Goal: Check status: Check status

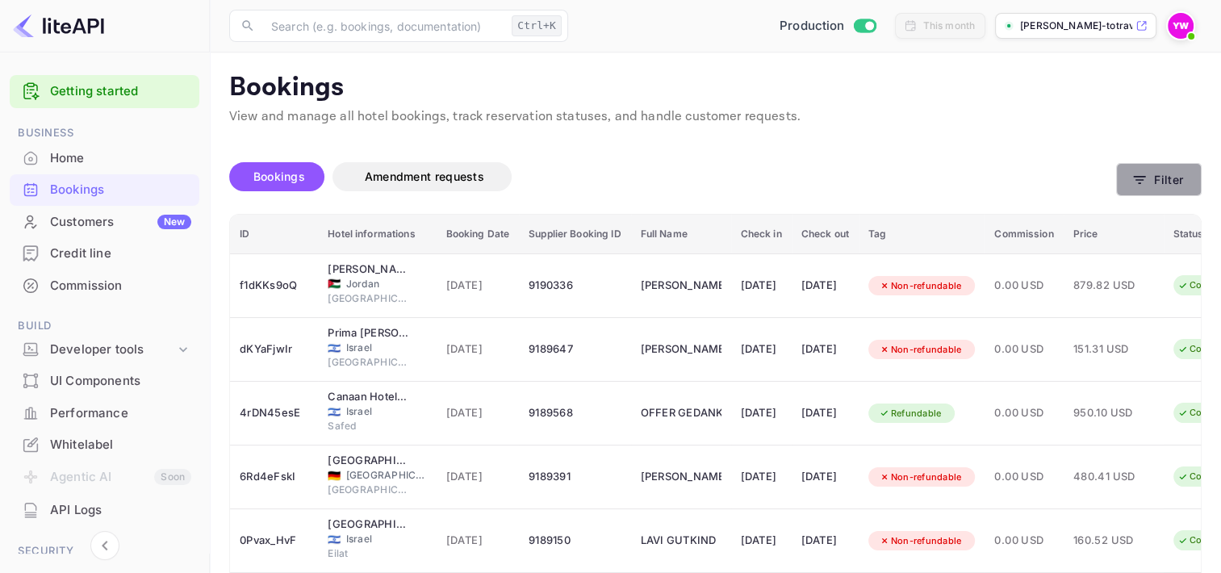
click at [1175, 180] on button "Filter" at bounding box center [1159, 179] width 86 height 33
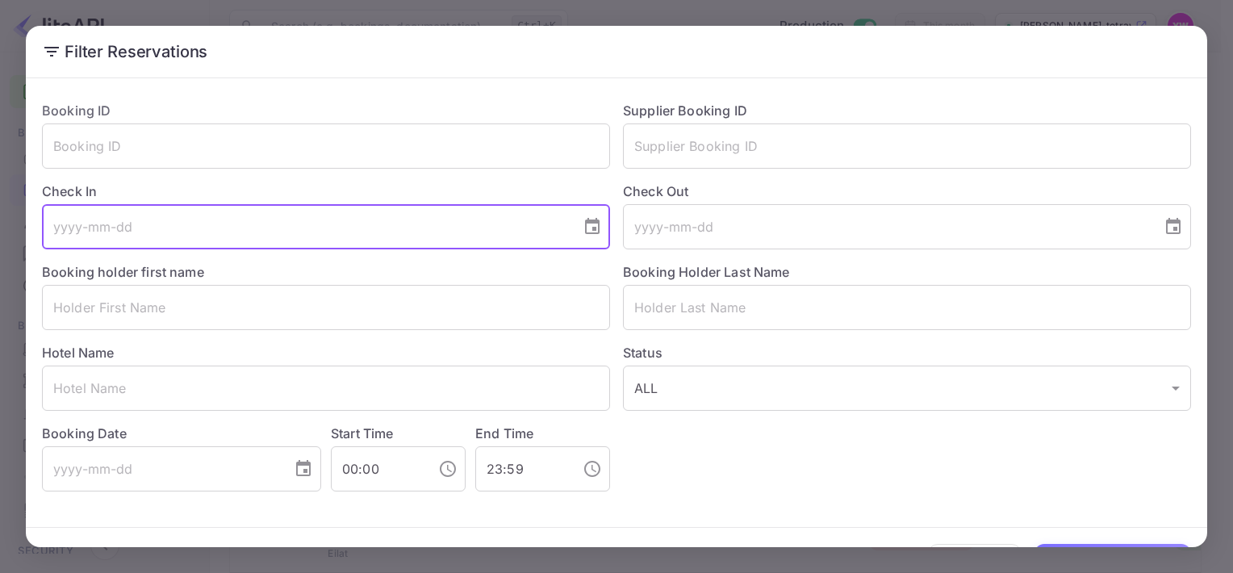
click at [82, 235] on input "tel" at bounding box center [306, 226] width 528 height 45
type input "[DATE]"
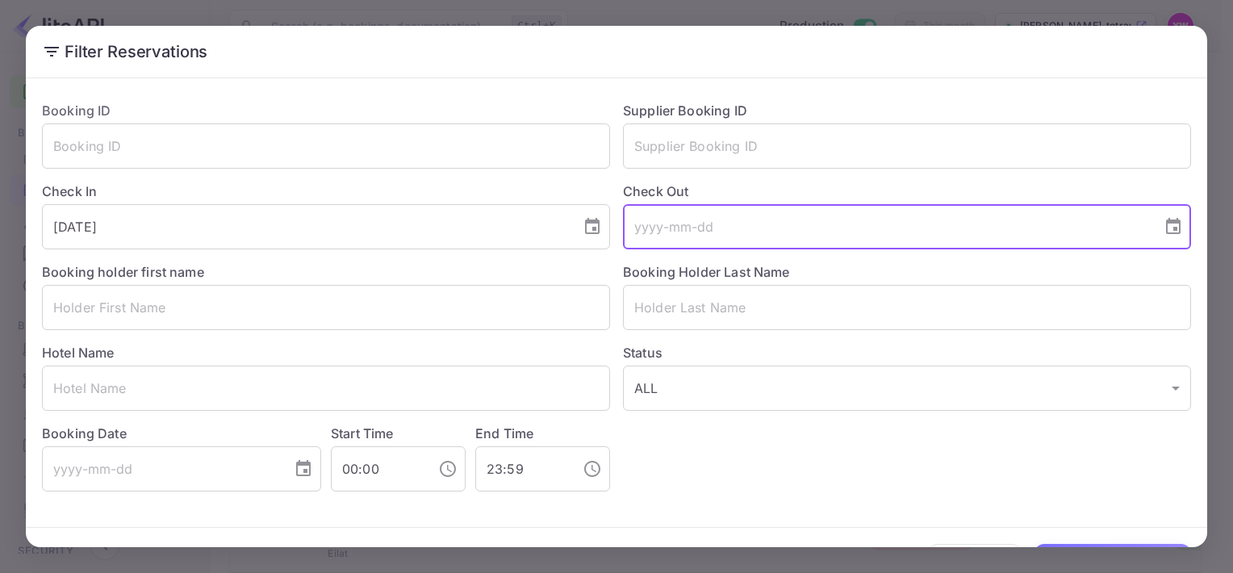
click at [649, 228] on input "tel" at bounding box center [887, 226] width 528 height 45
type input "[DATE]"
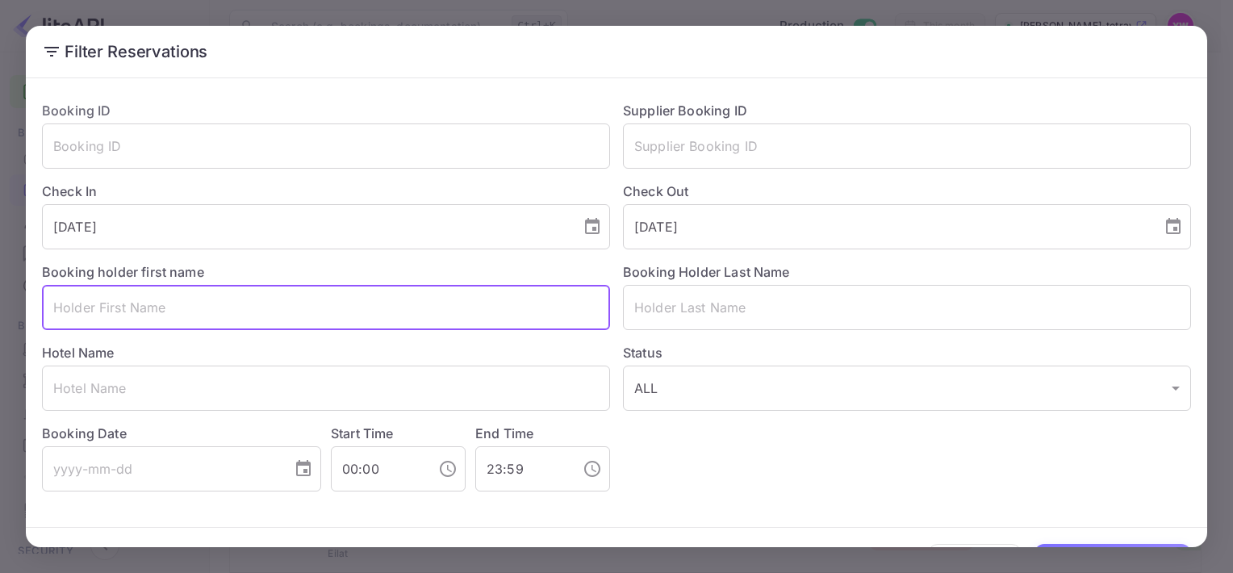
click at [107, 307] on input "text" at bounding box center [326, 307] width 568 height 45
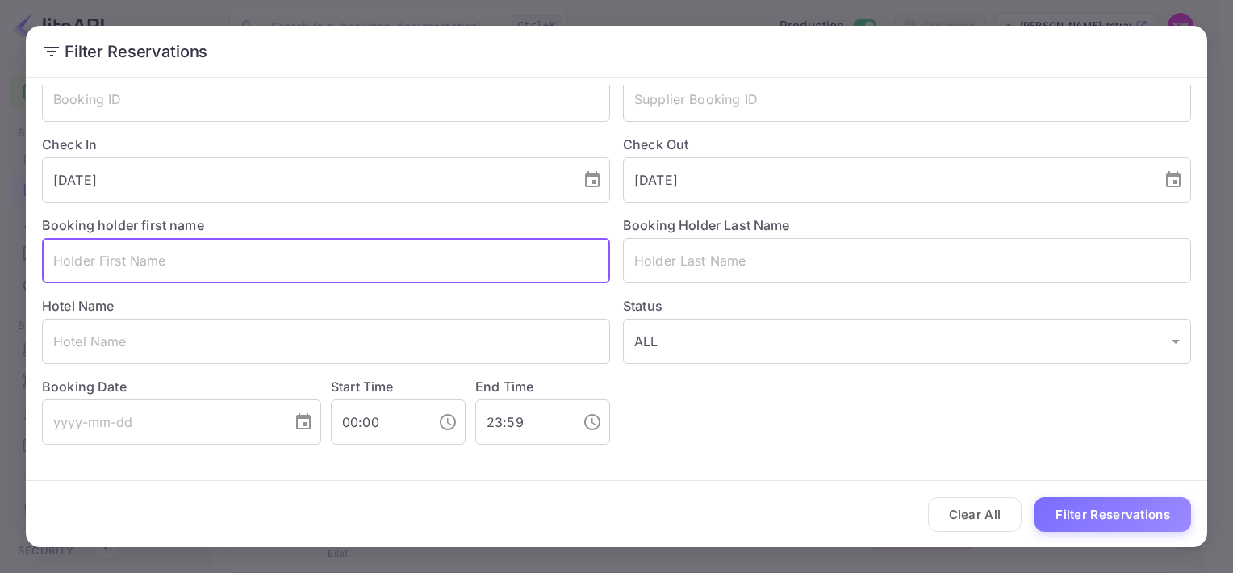
click at [84, 271] on input "text" at bounding box center [326, 260] width 568 height 45
paste input "[PERSON_NAME]"
drag, startPoint x: 113, startPoint y: 260, endPoint x: 187, endPoint y: 266, distance: 74.5
click at [187, 266] on input "[PERSON_NAME]" at bounding box center [326, 260] width 568 height 45
click at [67, 260] on input "[PERSON_NAME]" at bounding box center [326, 260] width 568 height 45
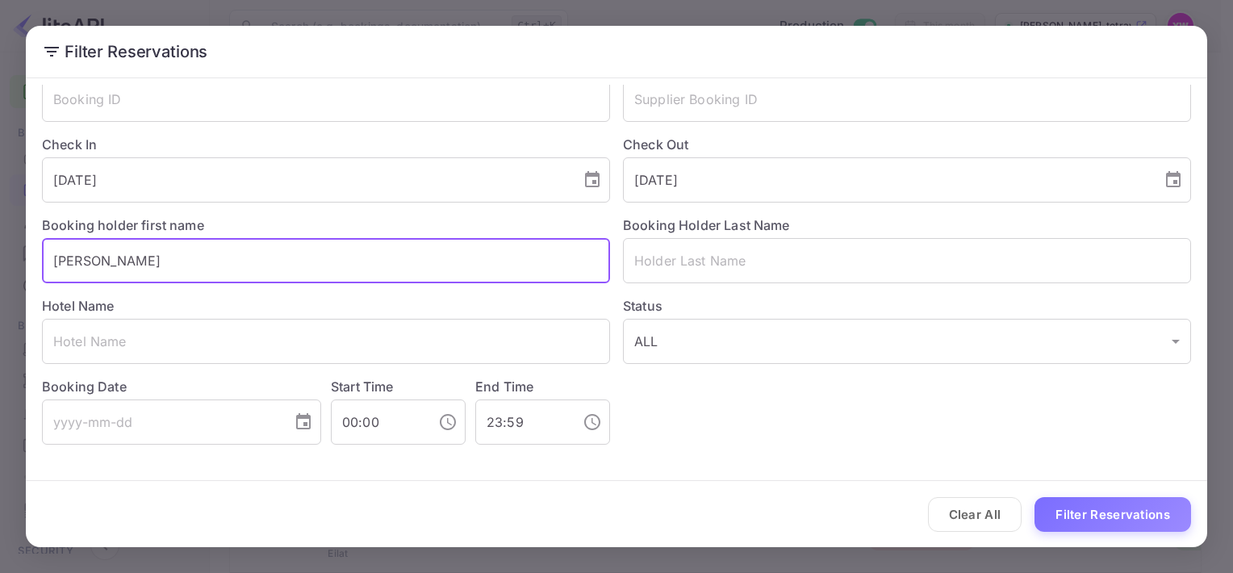
click at [83, 265] on input "[PERSON_NAME]" at bounding box center [326, 260] width 568 height 45
type input "[PERSON_NAME]"
click at [649, 270] on input "text" at bounding box center [907, 260] width 568 height 45
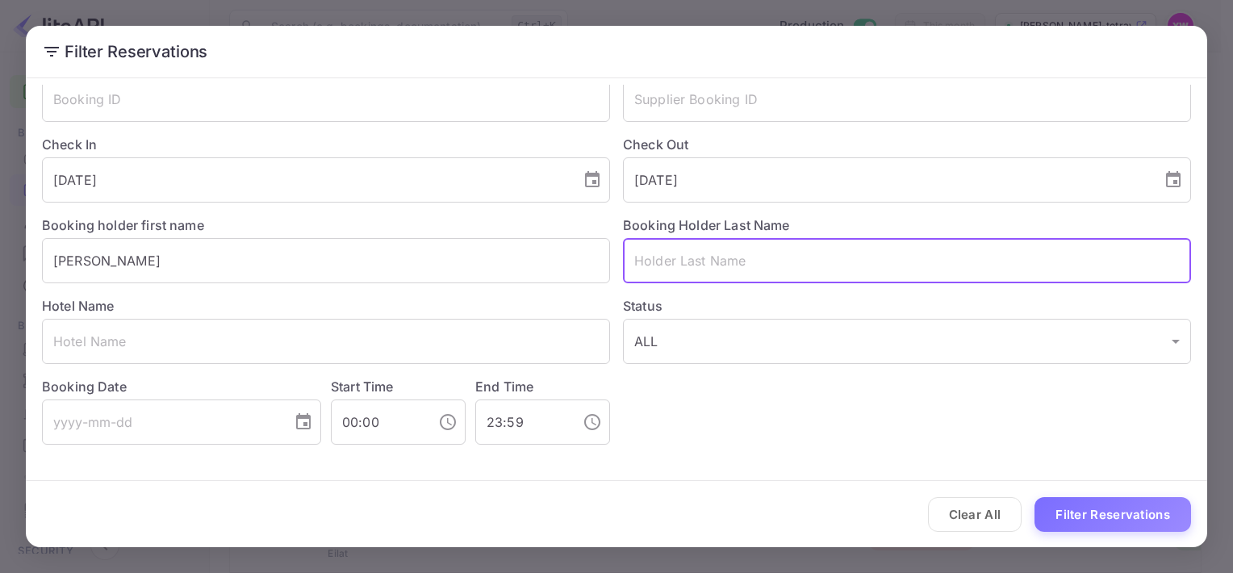
paste input "[PERSON_NAME]"
drag, startPoint x: 681, startPoint y: 260, endPoint x: 642, endPoint y: 265, distance: 39.1
click at [642, 265] on input "[PERSON_NAME]" at bounding box center [907, 260] width 568 height 45
click at [633, 259] on input "BAREL" at bounding box center [907, 260] width 568 height 45
type input "BAREL"
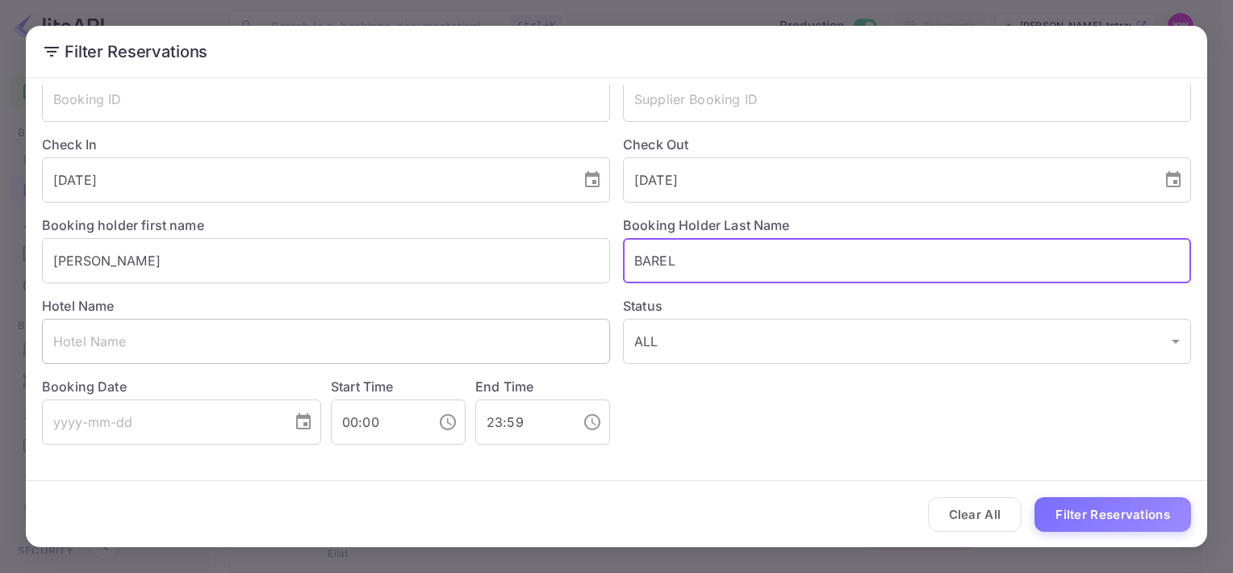
click at [113, 345] on input "text" at bounding box center [326, 341] width 568 height 45
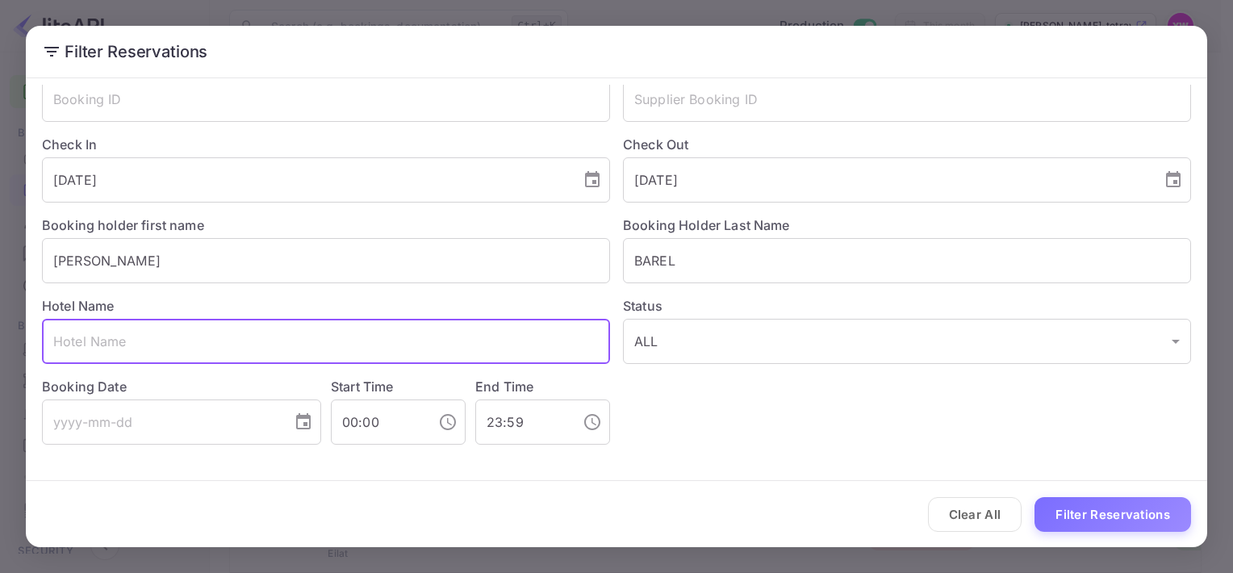
click at [173, 345] on input "text" at bounding box center [326, 341] width 568 height 45
paste input ": U [GEOGRAPHIC_DATA] ([GEOGRAPHIC_DATA], [GEOGRAPHIC_DATA]"
drag, startPoint x: 55, startPoint y: 341, endPoint x: 21, endPoint y: 351, distance: 35.2
click at [21, 351] on div "Filter Reservations Booking ID ​ Supplier Booking ID ​ Check In [DATE] ​ Check …" at bounding box center [616, 286] width 1233 height 573
click at [58, 340] on input "U [GEOGRAPHIC_DATA] ([GEOGRAPHIC_DATA], [GEOGRAPHIC_DATA]" at bounding box center [326, 341] width 568 height 45
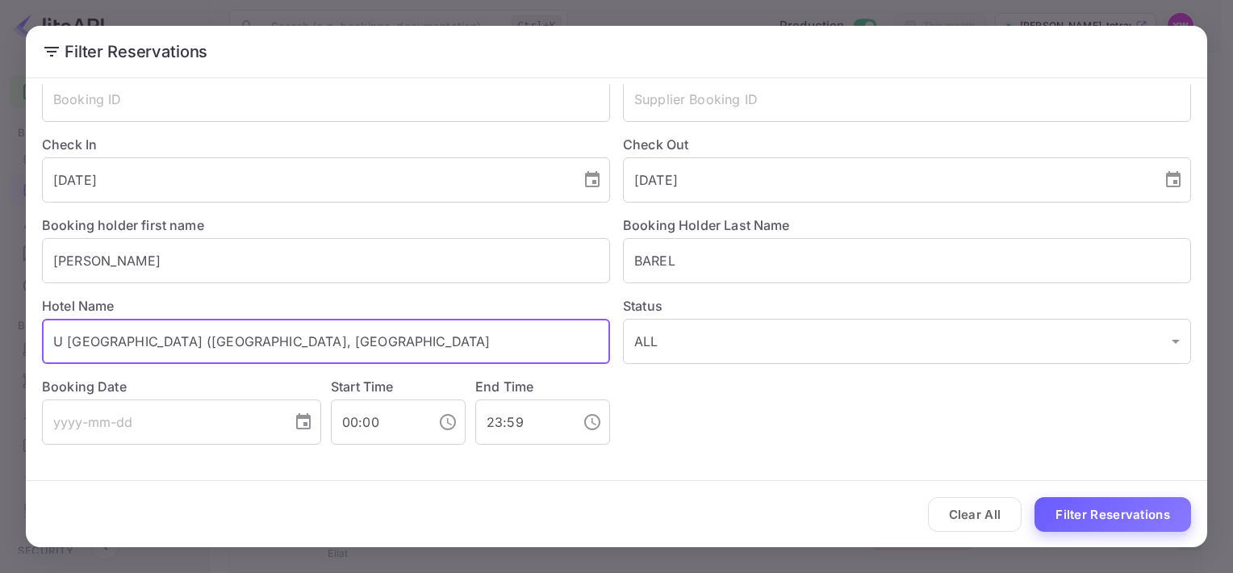
type input "U [GEOGRAPHIC_DATA] ([GEOGRAPHIC_DATA], [GEOGRAPHIC_DATA]"
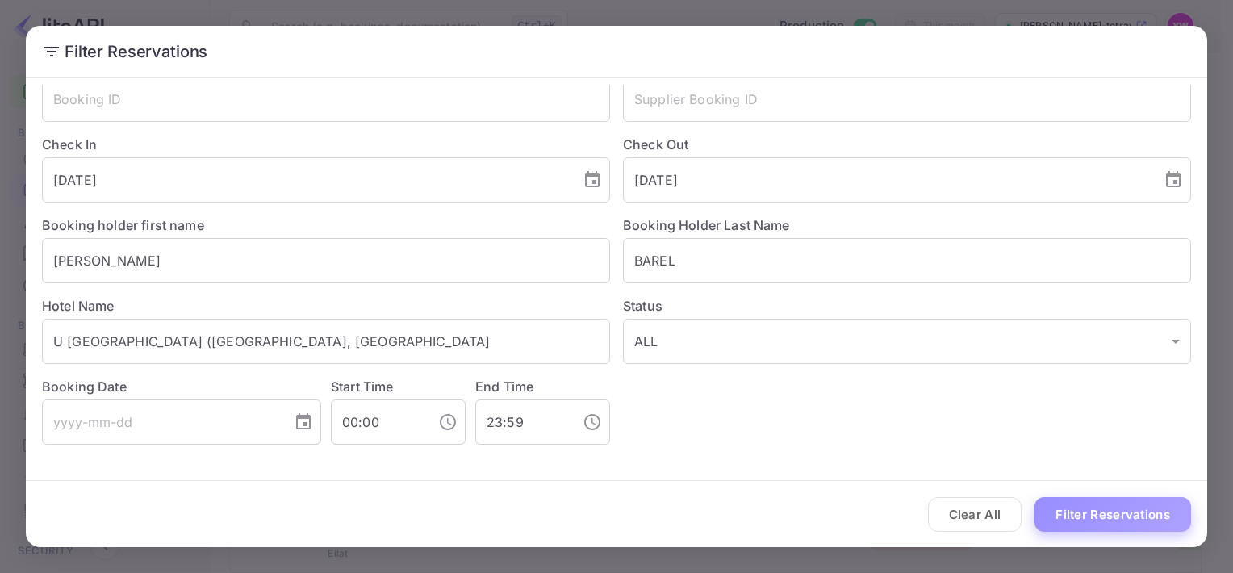
click at [1100, 513] on button "Filter Reservations" at bounding box center [1112, 514] width 157 height 35
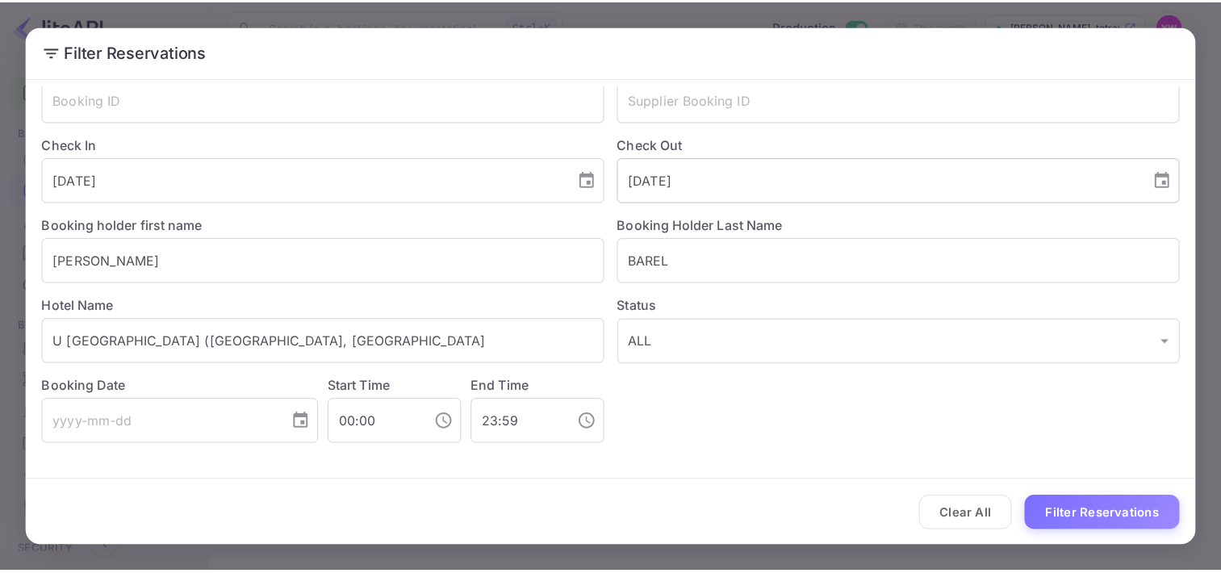
scroll to position [0, 0]
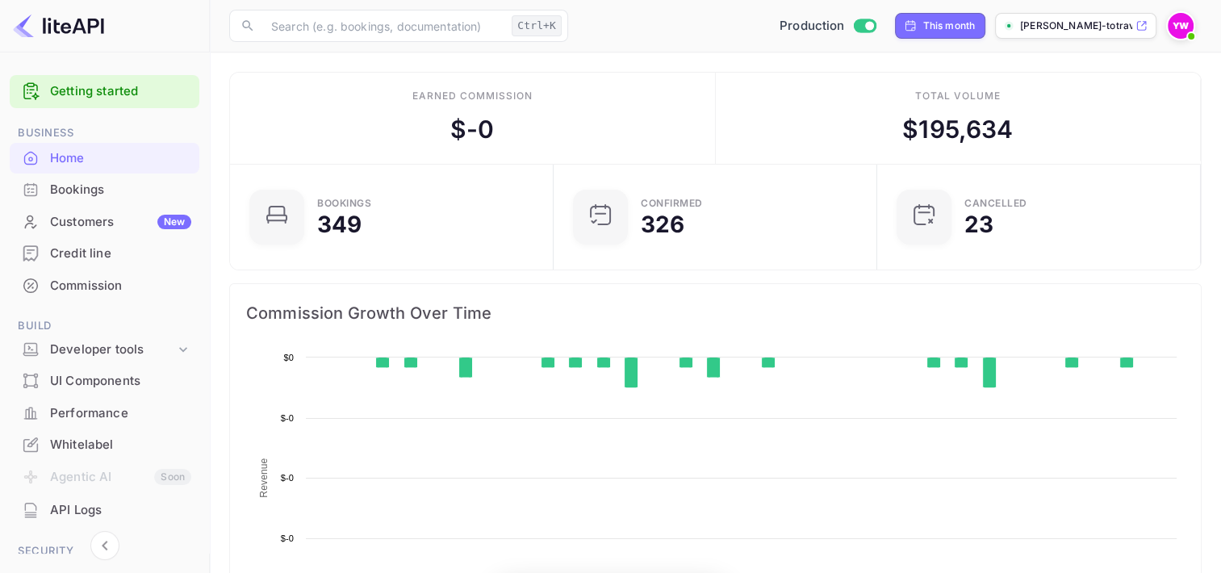
scroll to position [250, 301]
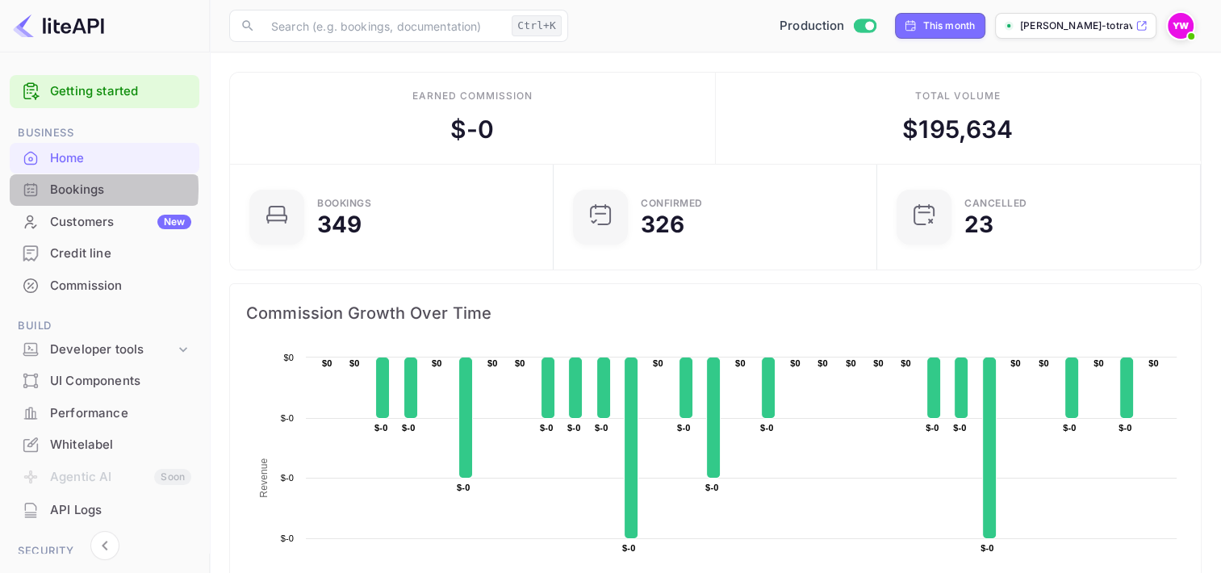
click at [69, 189] on div "Bookings" at bounding box center [120, 190] width 141 height 19
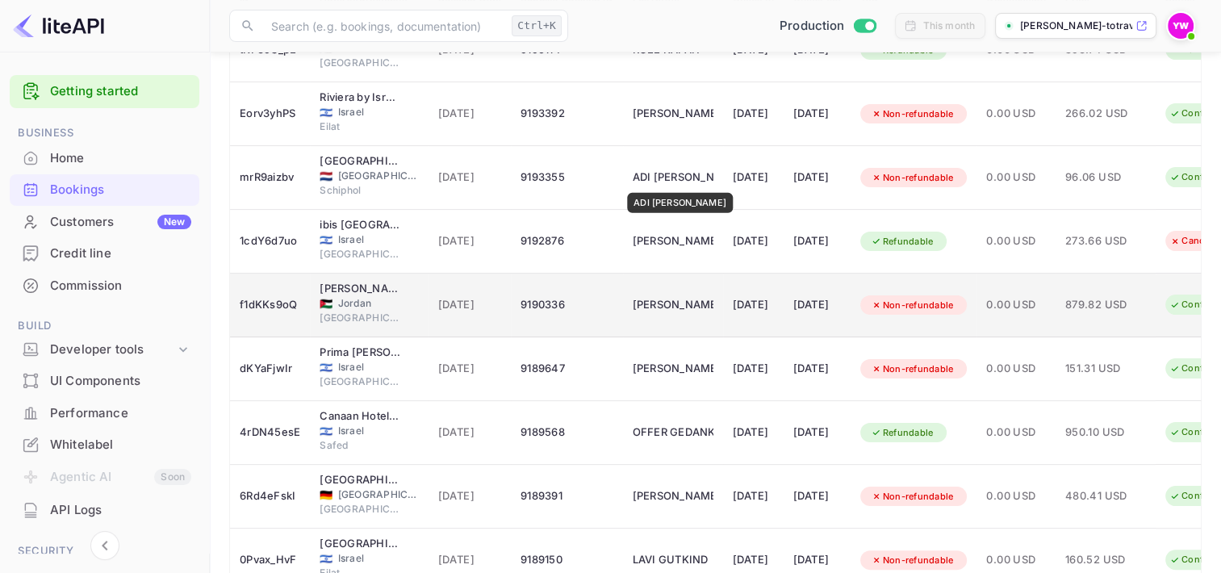
scroll to position [397, 0]
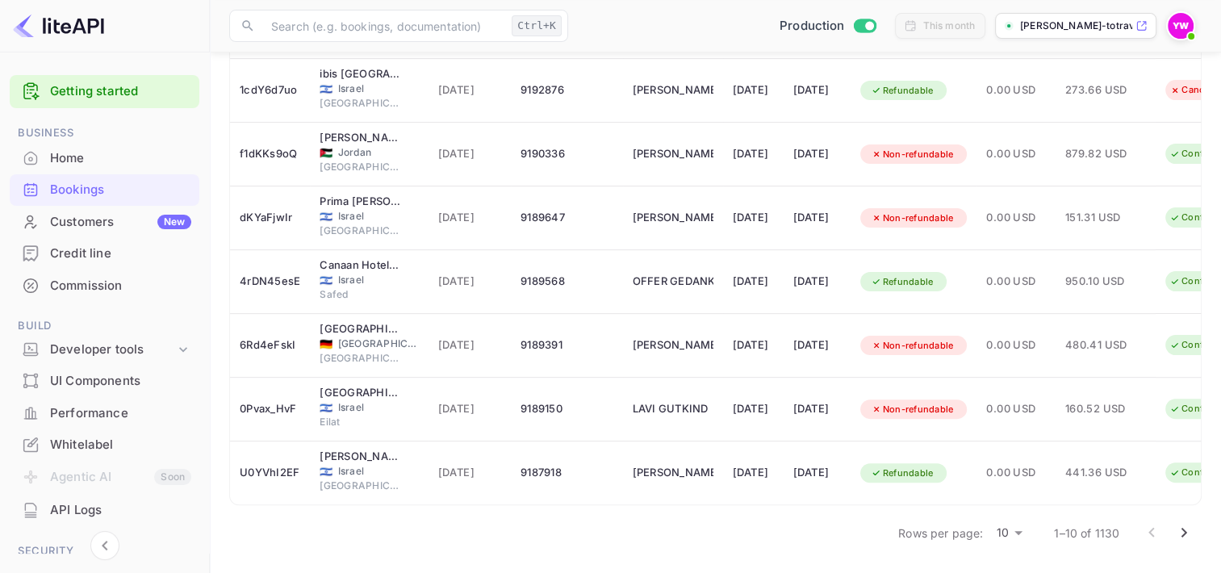
click at [1189, 530] on icon "Go to next page" at bounding box center [1183, 532] width 19 height 19
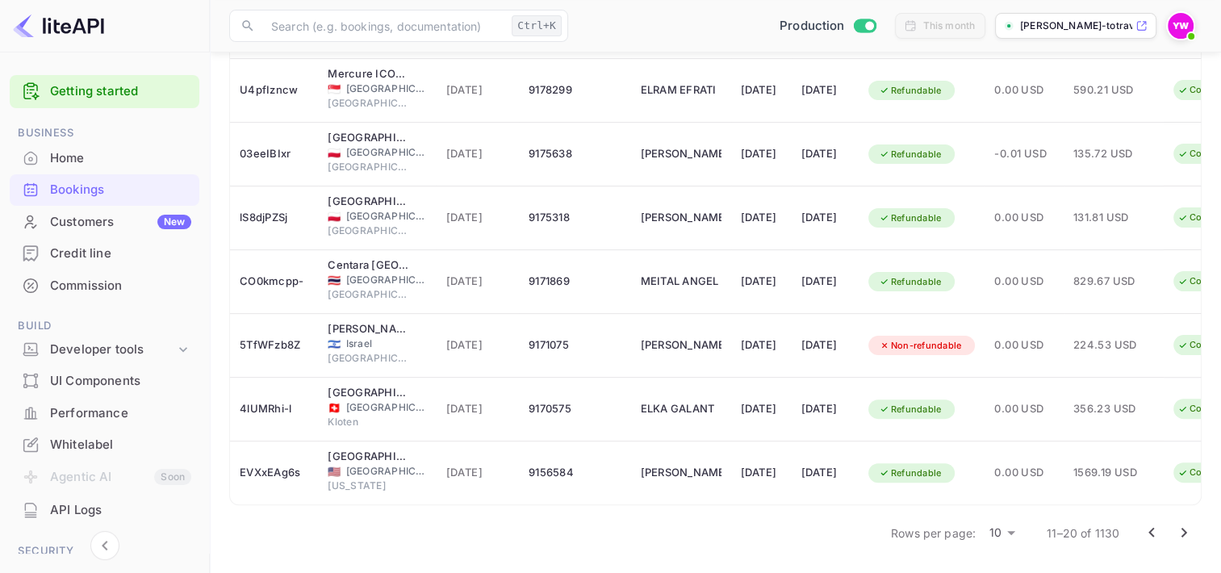
scroll to position [236, 0]
